Goal: Navigation & Orientation: Find specific page/section

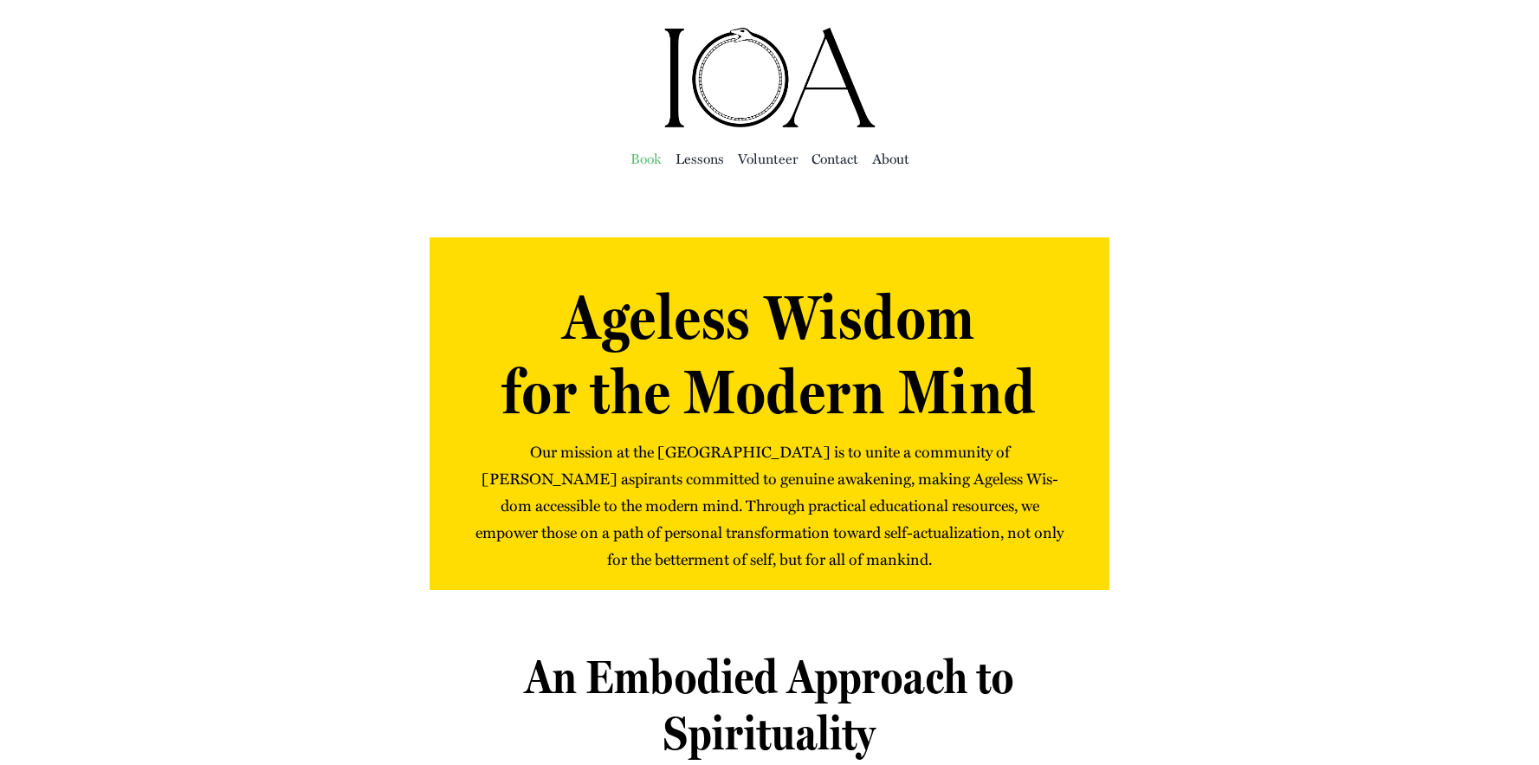
click at [639, 153] on span "Book" at bounding box center [645, 158] width 31 height 24
